Goal: Task Accomplishment & Management: Manage account settings

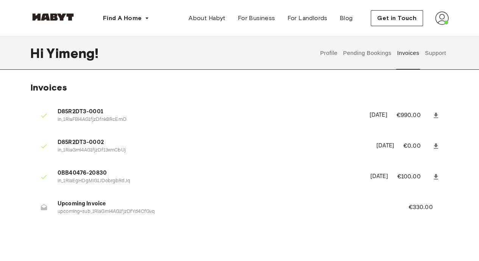
click at [359, 51] on button "Pending Bookings" at bounding box center [367, 52] width 50 height 33
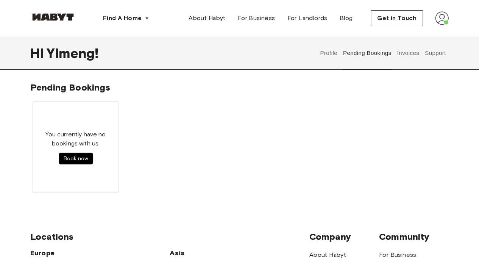
click at [405, 54] on button "Invoices" at bounding box center [408, 52] width 24 height 33
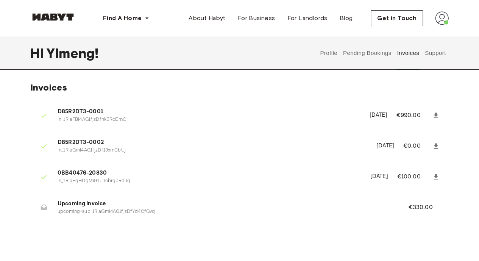
click at [437, 52] on button "Support" at bounding box center [435, 52] width 23 height 33
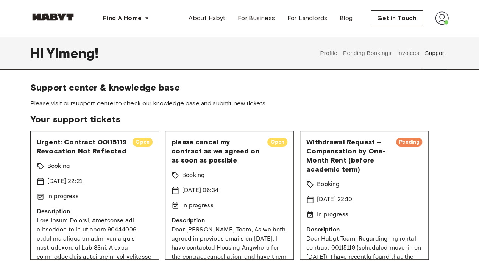
click at [408, 53] on button "Invoices" at bounding box center [408, 52] width 24 height 33
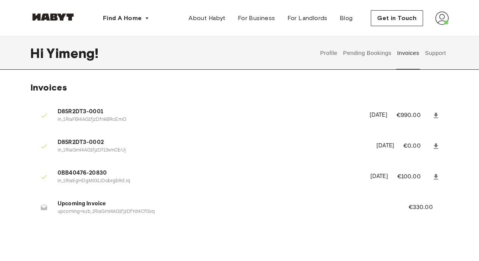
click at [331, 52] on button "Profile" at bounding box center [328, 52] width 19 height 33
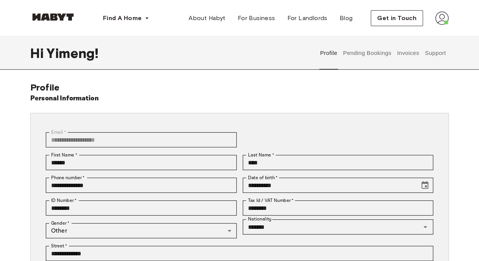
click at [366, 54] on button "Pending Bookings" at bounding box center [367, 52] width 50 height 33
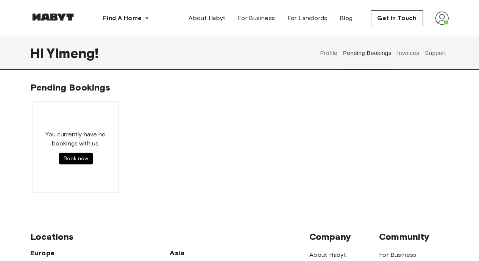
click at [406, 52] on button "Invoices" at bounding box center [408, 52] width 24 height 33
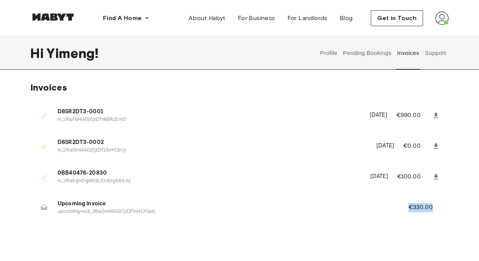
drag, startPoint x: 410, startPoint y: 207, endPoint x: 440, endPoint y: 207, distance: 30.7
click at [440, 207] on p "€330.00" at bounding box center [426, 207] width 34 height 9
copy p "€330.00"
click at [274, 222] on ul "D85R2DT3-0001 in_1RiaFBI4AG1fjzDfnkBRcEmO [DATE] €990.00 D85R2DT3-0002 in_1RiaG…" at bounding box center [239, 163] width 419 height 129
click at [435, 49] on button "Support" at bounding box center [435, 52] width 23 height 33
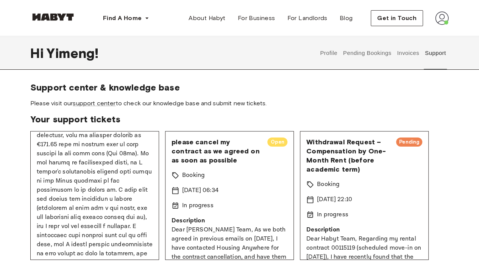
scroll to position [326, 0]
